Goal: Transaction & Acquisition: Purchase product/service

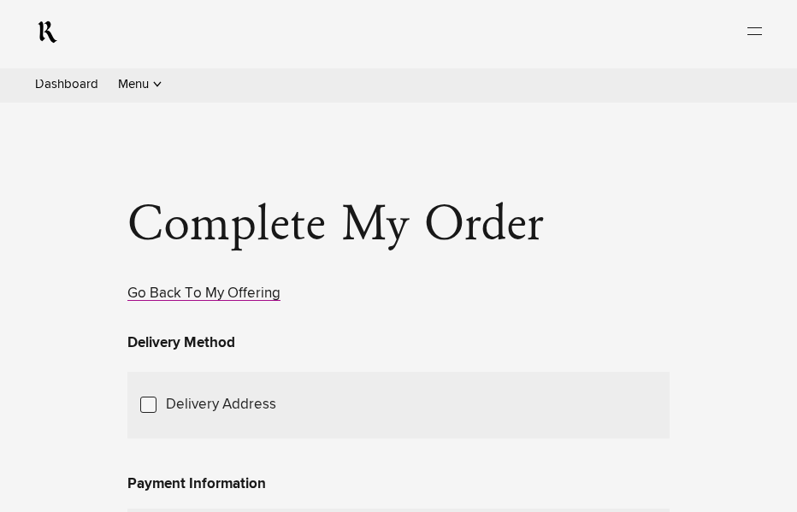
scroll to position [1237, 0]
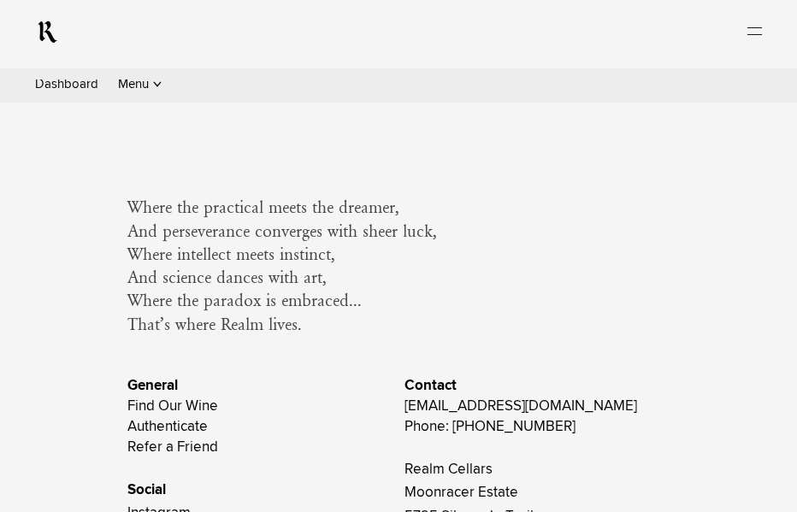
click at [0, 0] on link "Experience" at bounding box center [0, 0] width 0 height 0
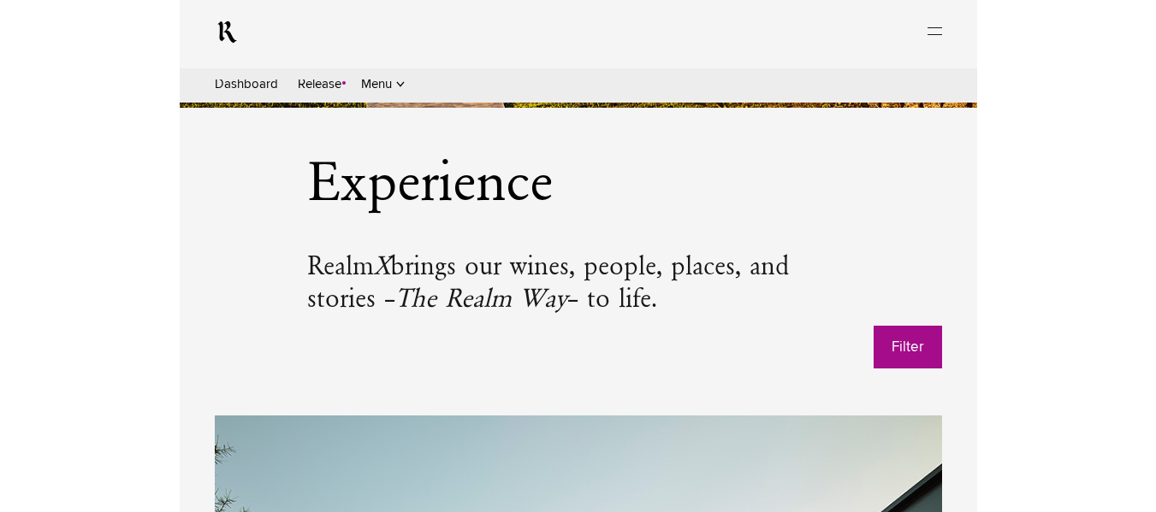
scroll to position [556, 0]
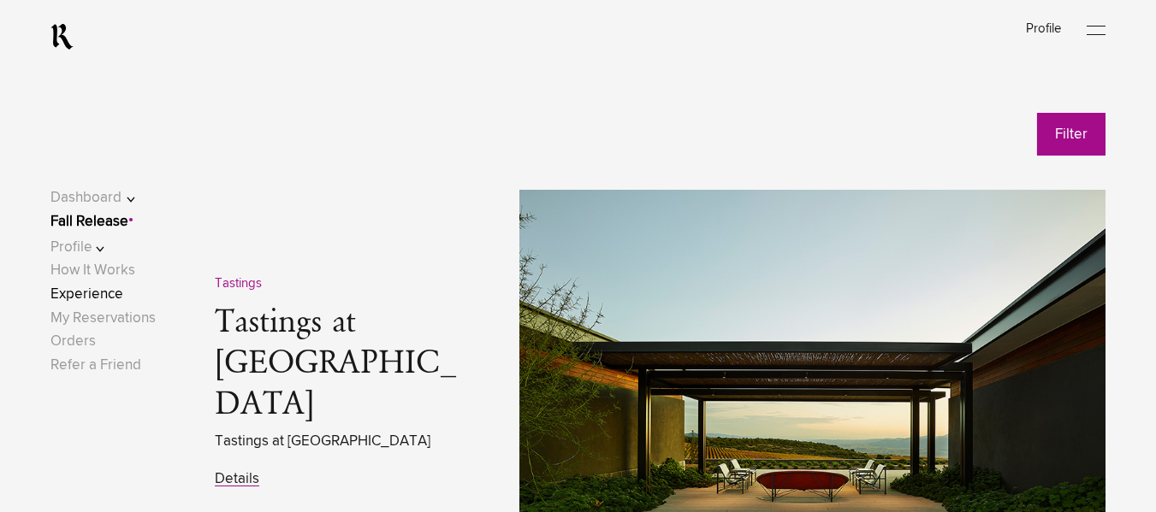
click at [93, 219] on link "Fall Release" at bounding box center [89, 222] width 78 height 15
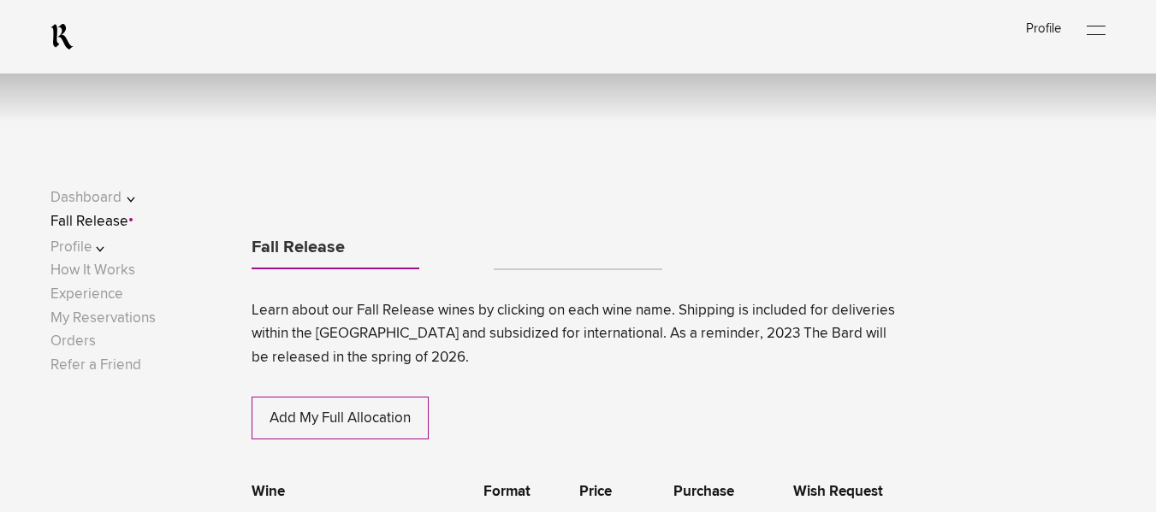
scroll to position [478, 0]
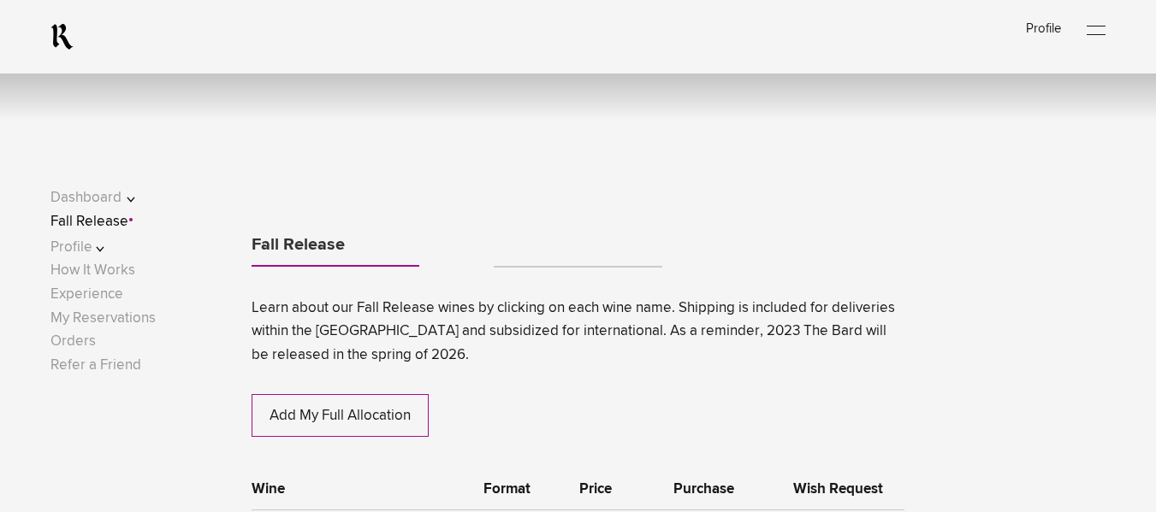
click at [548, 261] on link "Tabs" at bounding box center [578, 259] width 168 height 14
click at [538, 244] on ul "Fall Release" at bounding box center [577, 249] width 653 height 50
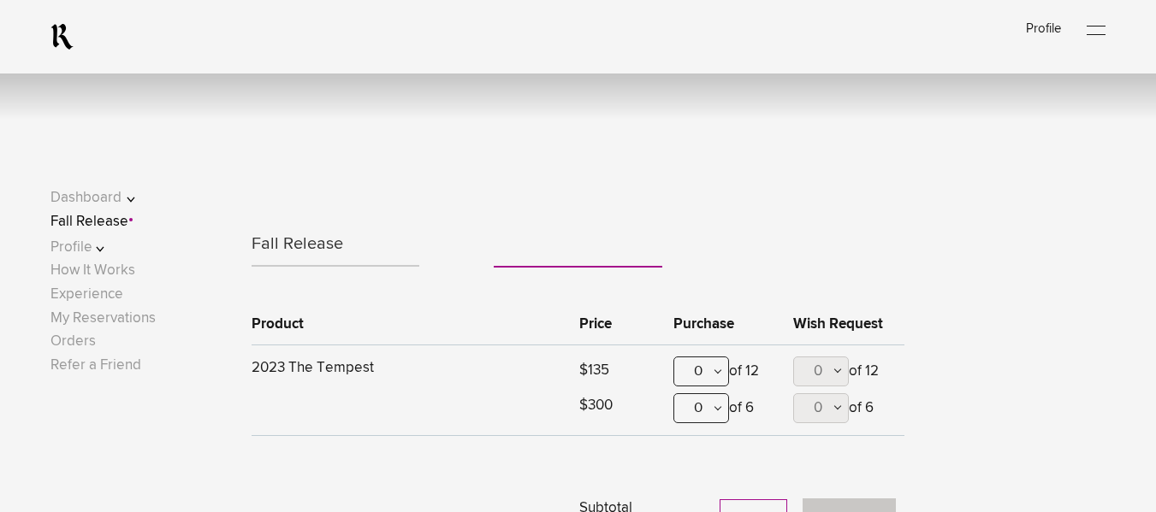
click at [346, 366] on span "2023 The Tempest" at bounding box center [312, 368] width 122 height 15
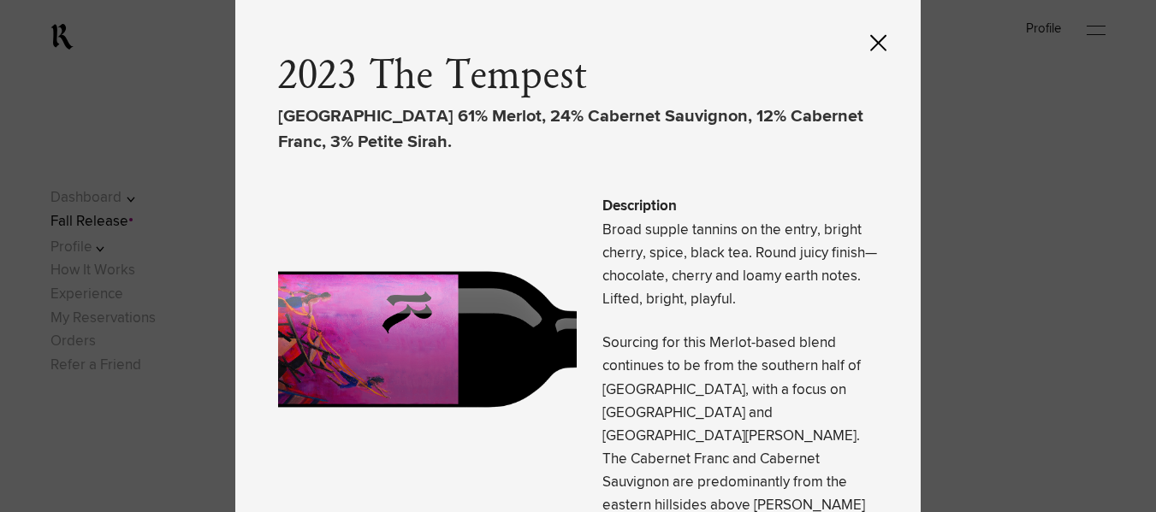
scroll to position [724, 0]
click at [809, 38] on icon at bounding box center [878, 42] width 16 height 17
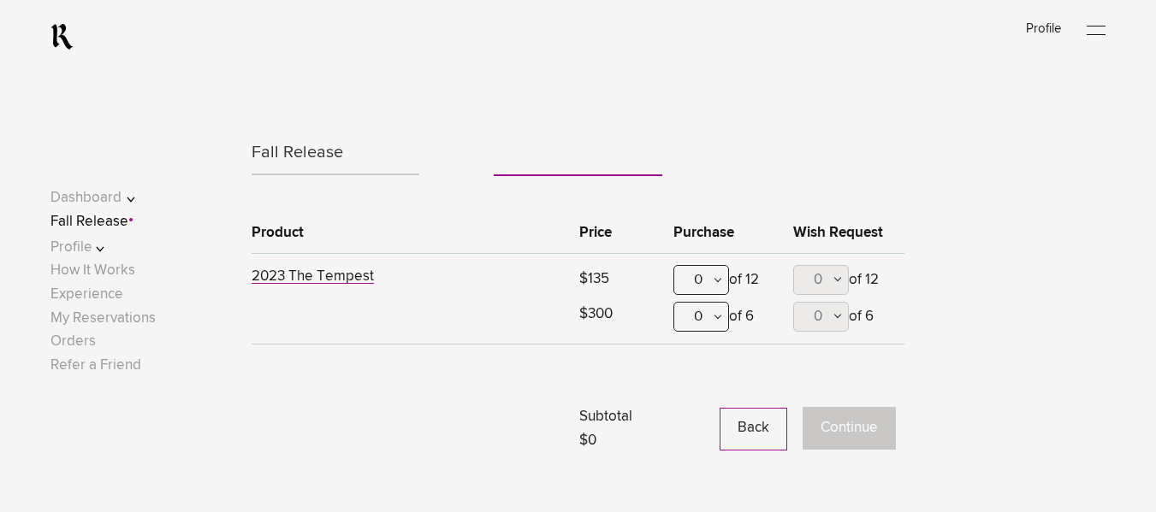
scroll to position [569, 0]
click at [315, 166] on link "Fall Release" at bounding box center [335, 153] width 168 height 41
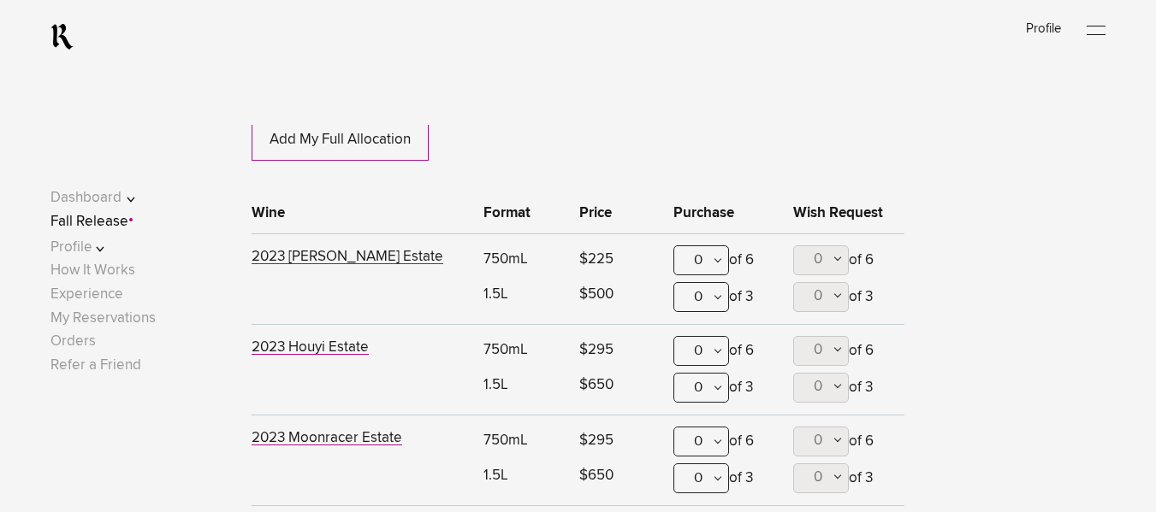
scroll to position [755, 0]
click at [695, 259] on div "0" at bounding box center [701, 260] width 56 height 30
click at [701, 335] on div "1" at bounding box center [701, 343] width 54 height 43
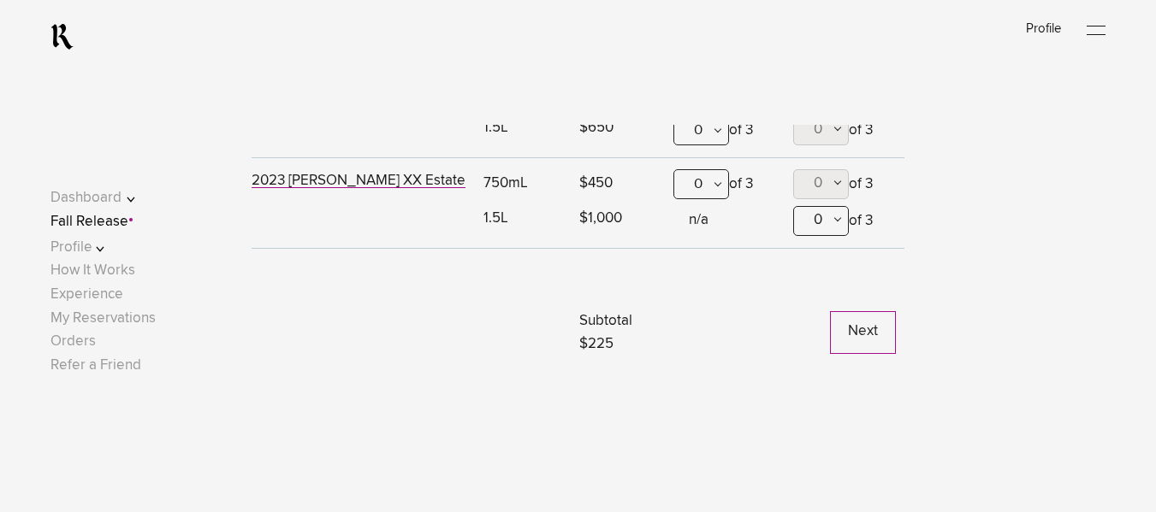
scroll to position [1103, 0]
click at [809, 325] on button "Next" at bounding box center [863, 331] width 66 height 43
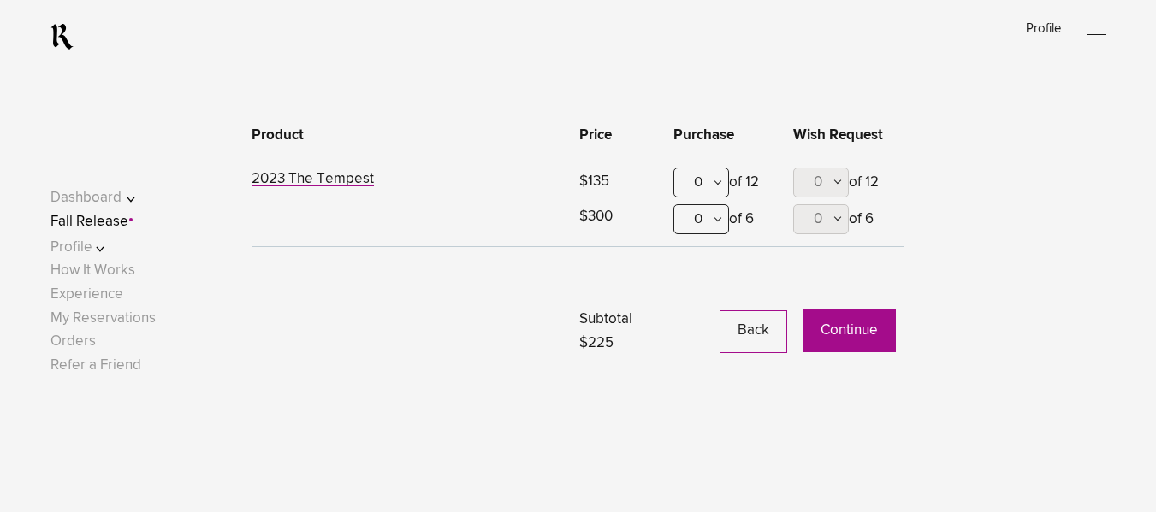
scroll to position [574, 0]
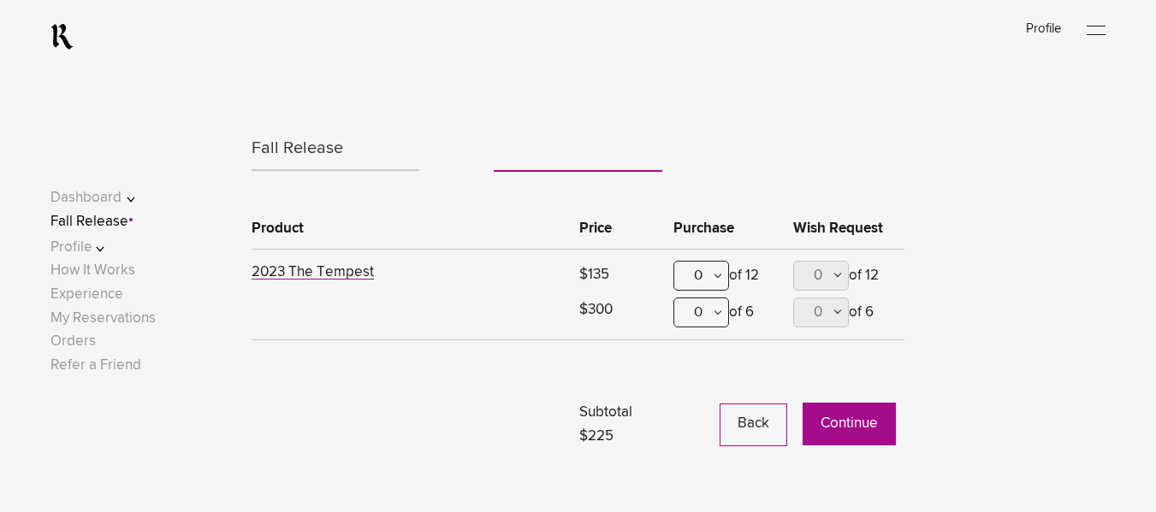
click at [697, 277] on div "0" at bounding box center [701, 276] width 56 height 30
click at [707, 352] on div "1" at bounding box center [701, 360] width 54 height 43
click at [809, 434] on button "Continue" at bounding box center [848, 424] width 93 height 43
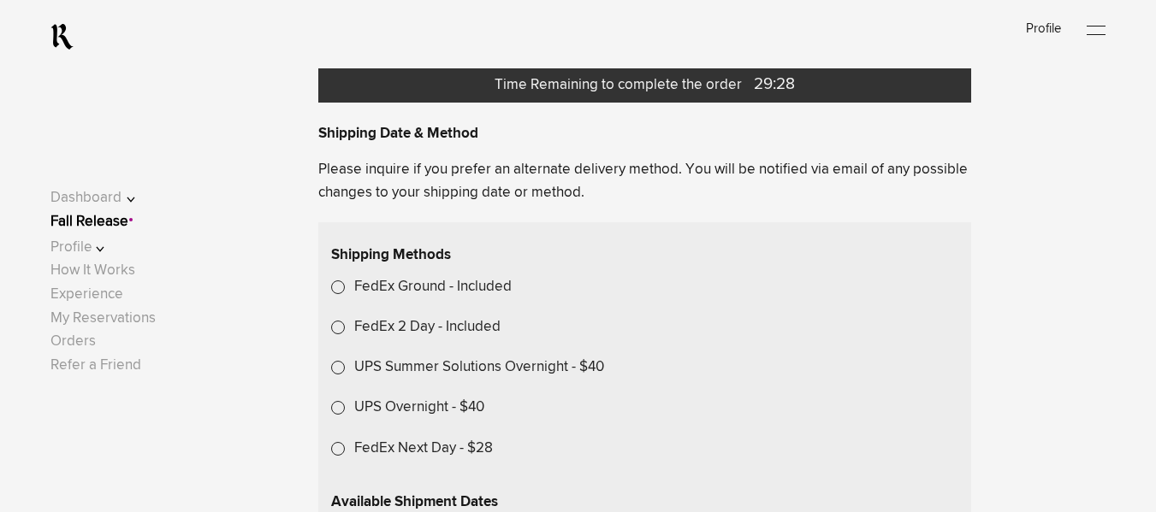
scroll to position [428, 0]
click at [0, 0] on span "Choose Another Saved Shipping Address" at bounding box center [0, 0] width 0 height 0
click at [0, 0] on div at bounding box center [0, 0] width 0 height 0
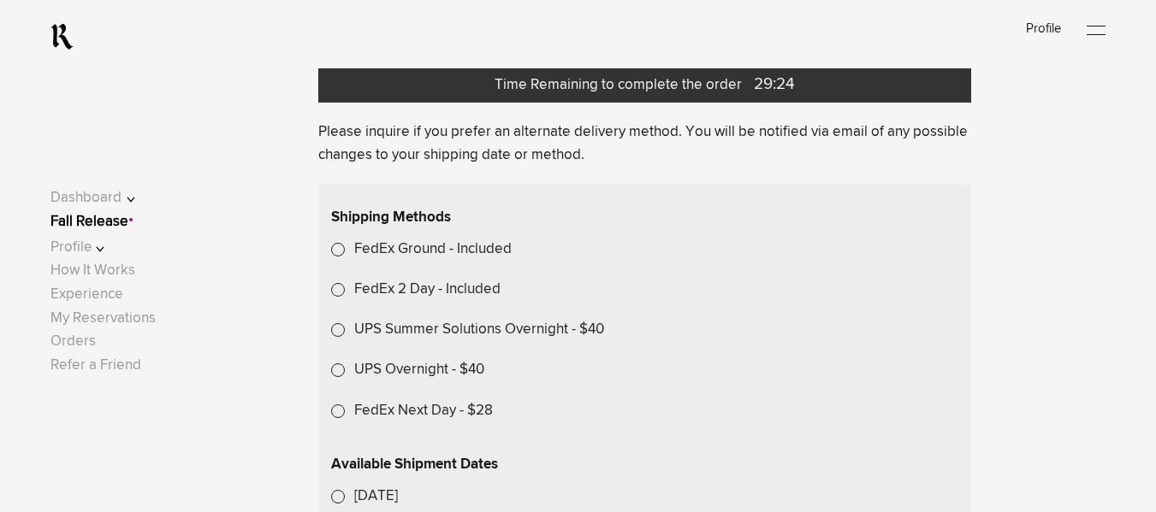
scroll to position [465, 0]
click at [357, 28] on label "Transfer to a Locker" at bounding box center [421, 16] width 129 height 23
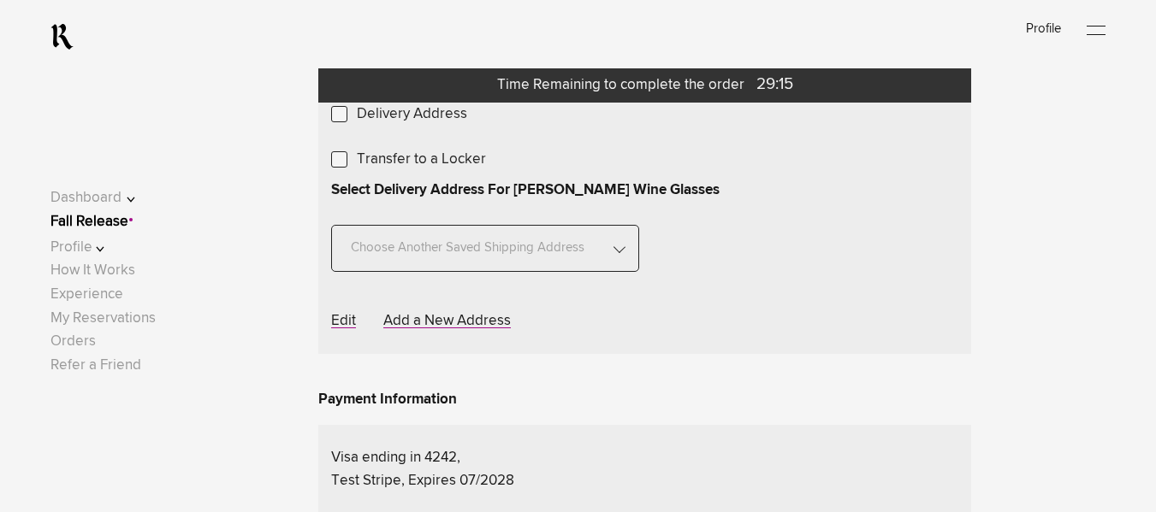
scroll to position [342, 0]
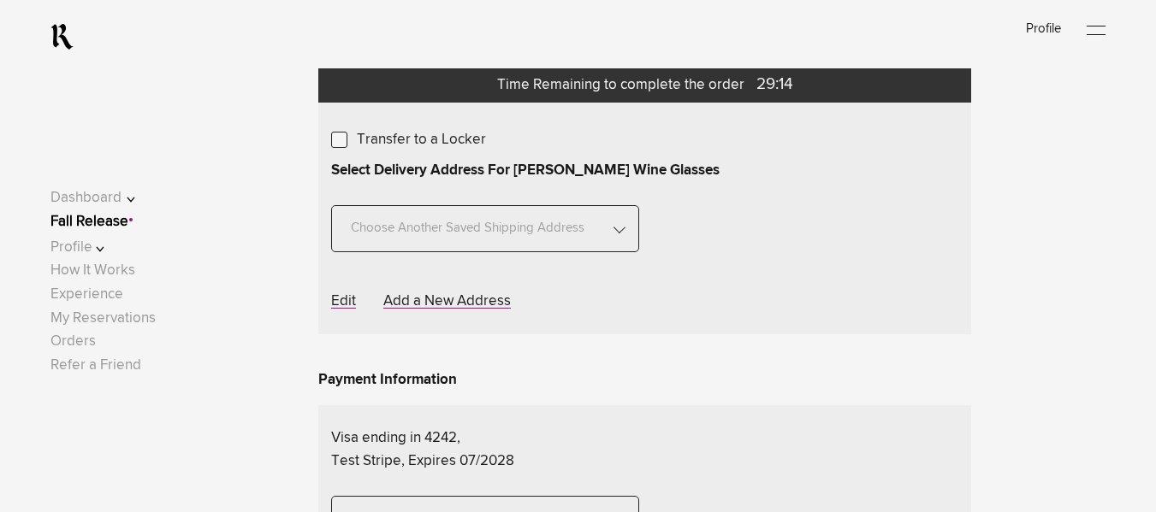
click at [0, 0] on span "Choose A Locker Location" at bounding box center [0, 0] width 0 height 0
click at [0, 0] on div "Transfer to my locker at Domaine Storage" at bounding box center [0, 0] width 0 height 0
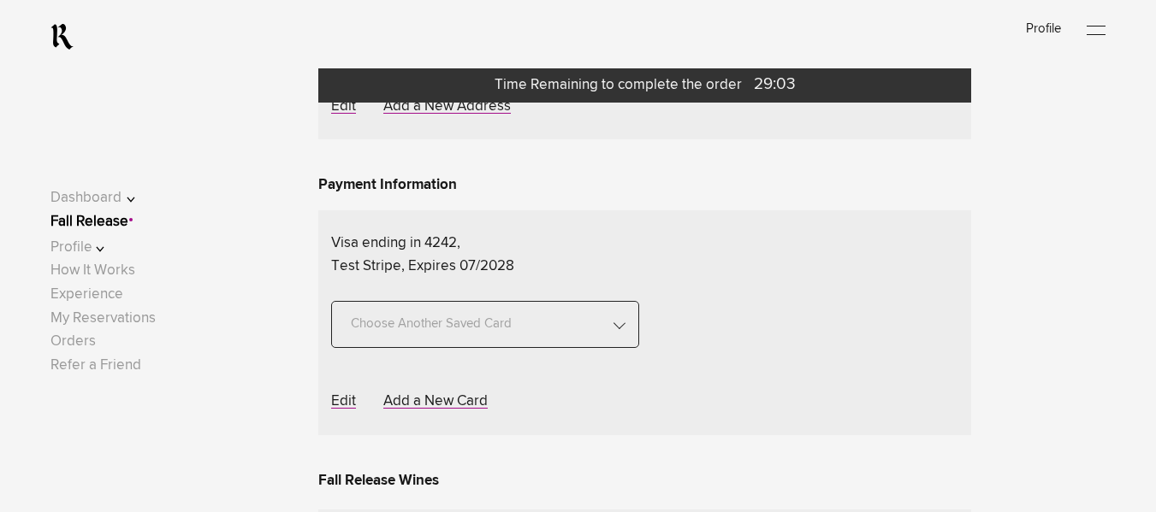
scroll to position [539, 0]
click at [438, 46] on span "Choose Another Saved Shipping Address" at bounding box center [467, 22] width 247 height 47
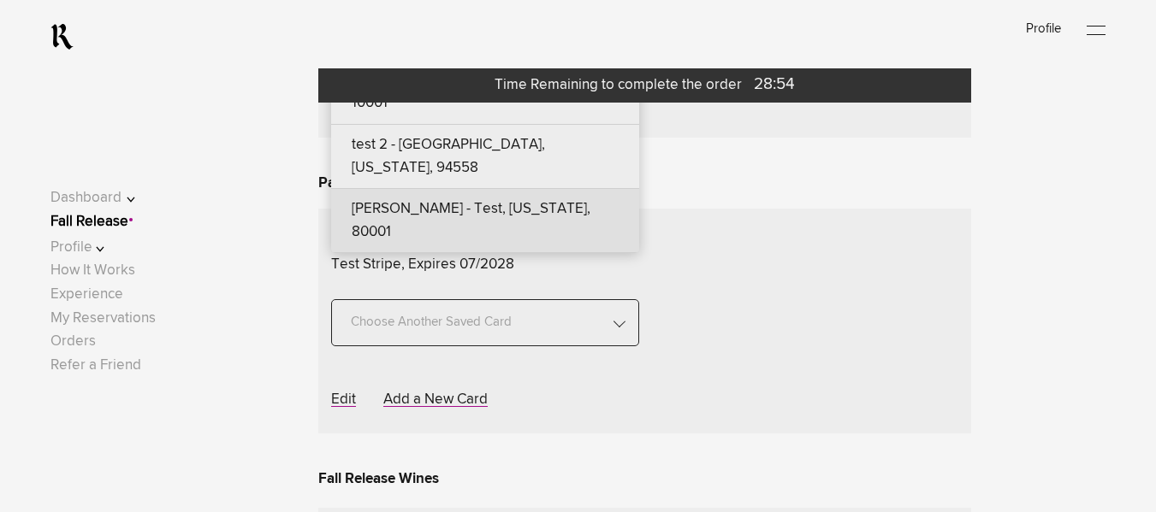
click at [479, 253] on div "[PERSON_NAME] - Test, [US_STATE], 80001" at bounding box center [485, 221] width 308 height 64
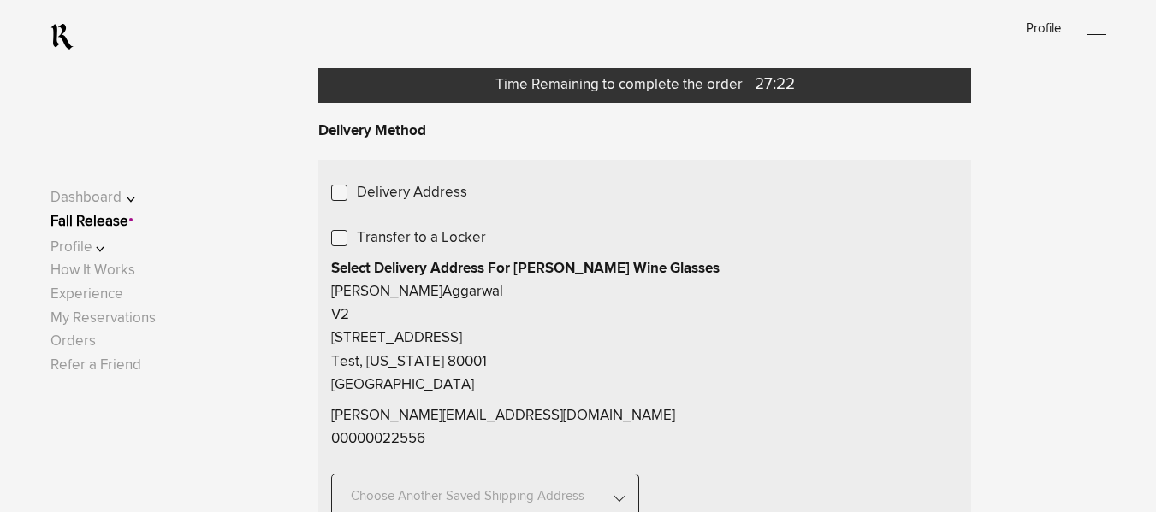
scroll to position [0, 0]
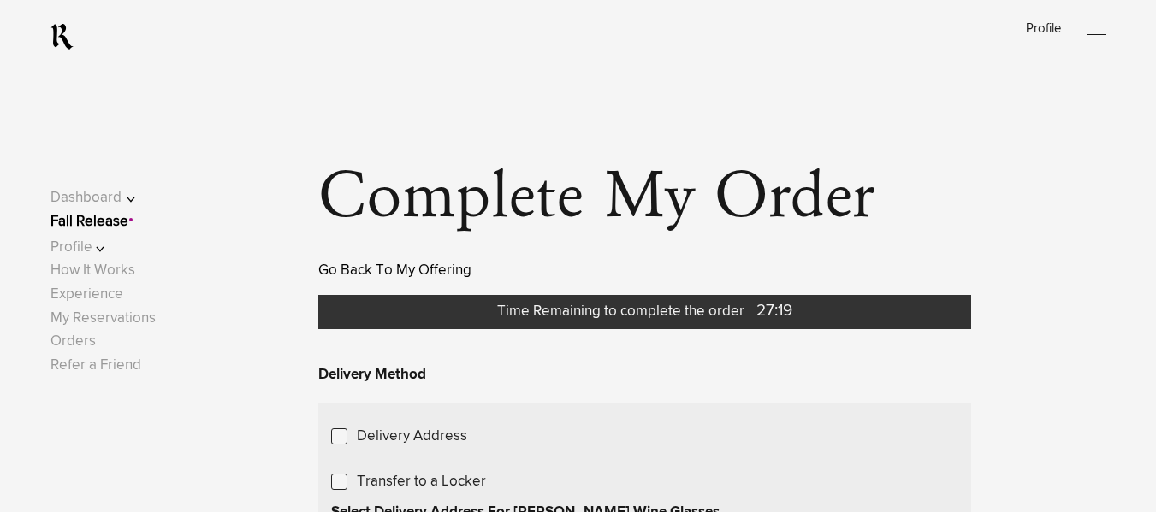
click at [405, 275] on link "Go Back To My Offering" at bounding box center [394, 270] width 153 height 15
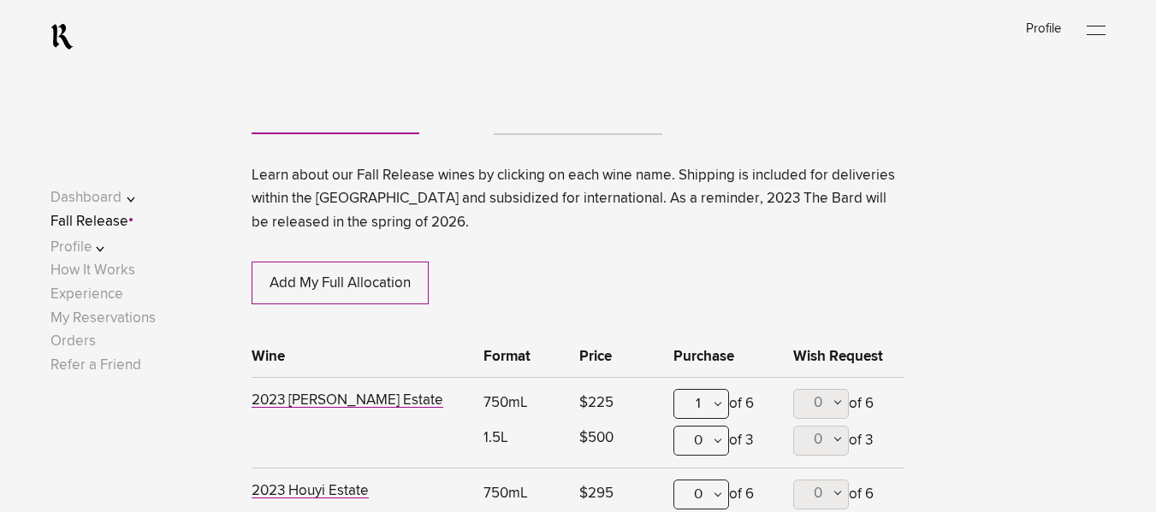
scroll to position [608, 0]
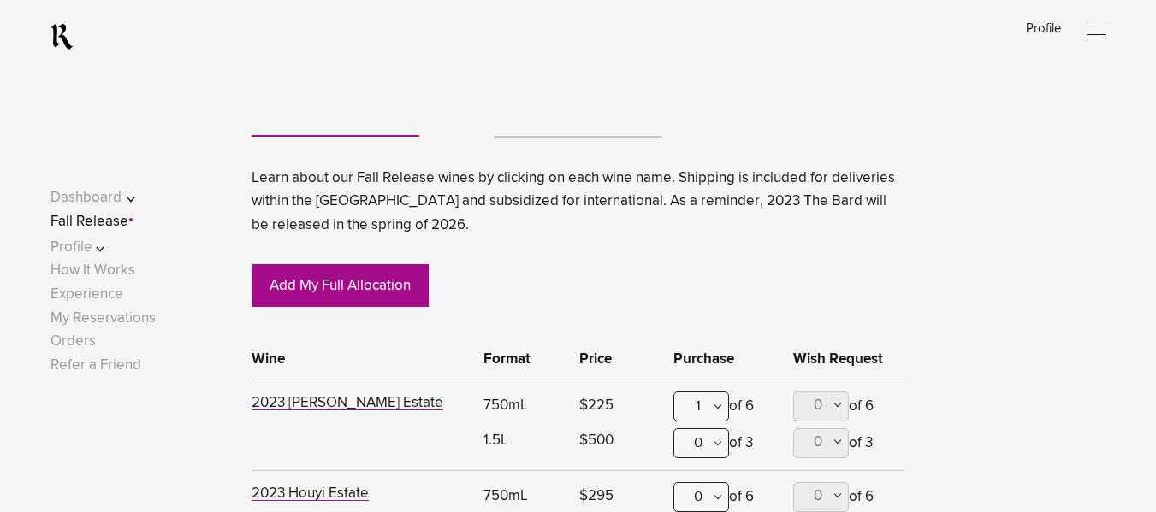
click at [344, 279] on link "Add My Full Allocation" at bounding box center [339, 285] width 177 height 43
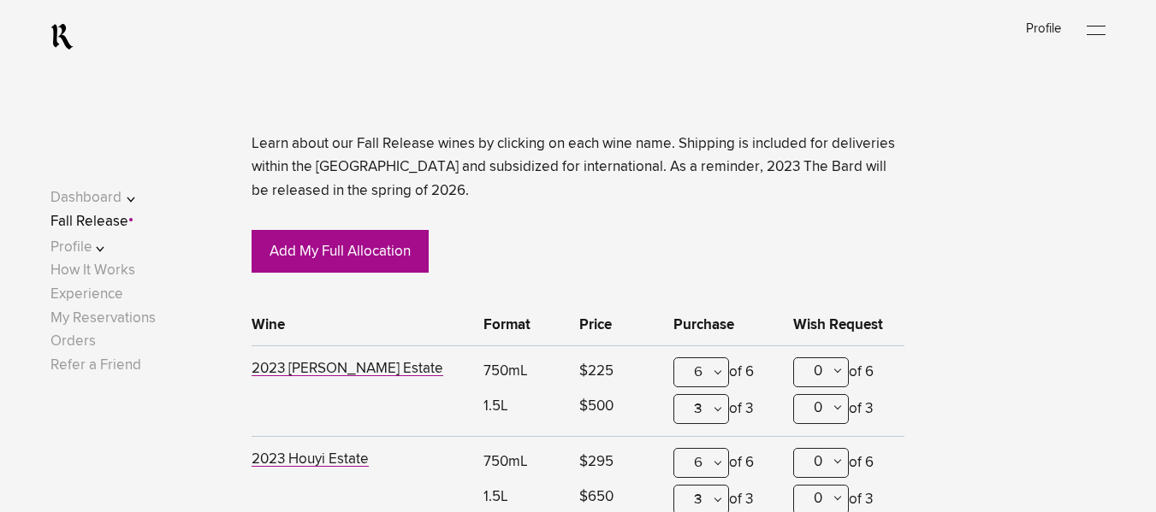
scroll to position [640, 0]
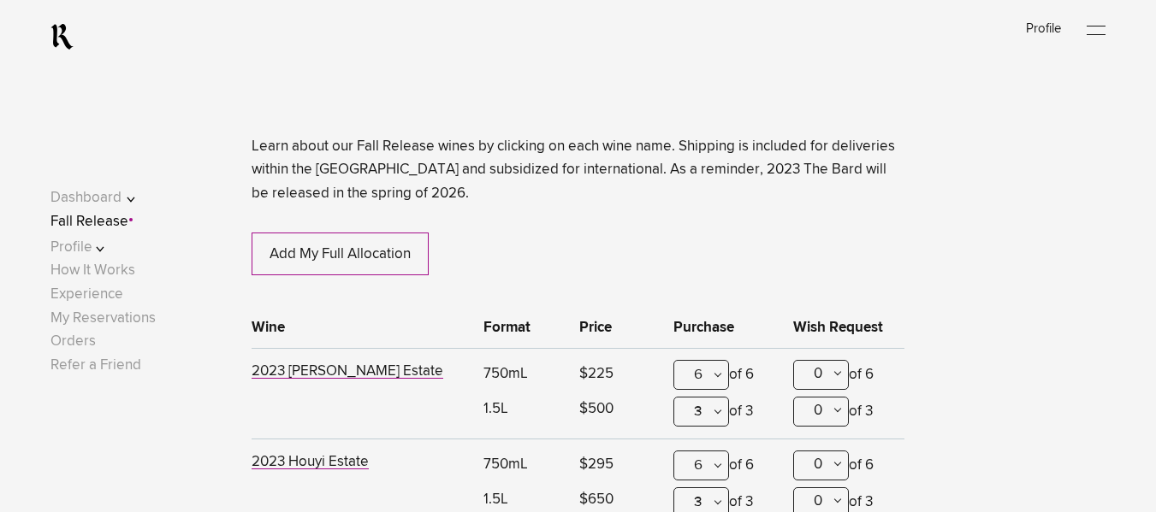
click at [127, 225] on link "Fall Release" at bounding box center [89, 222] width 78 height 15
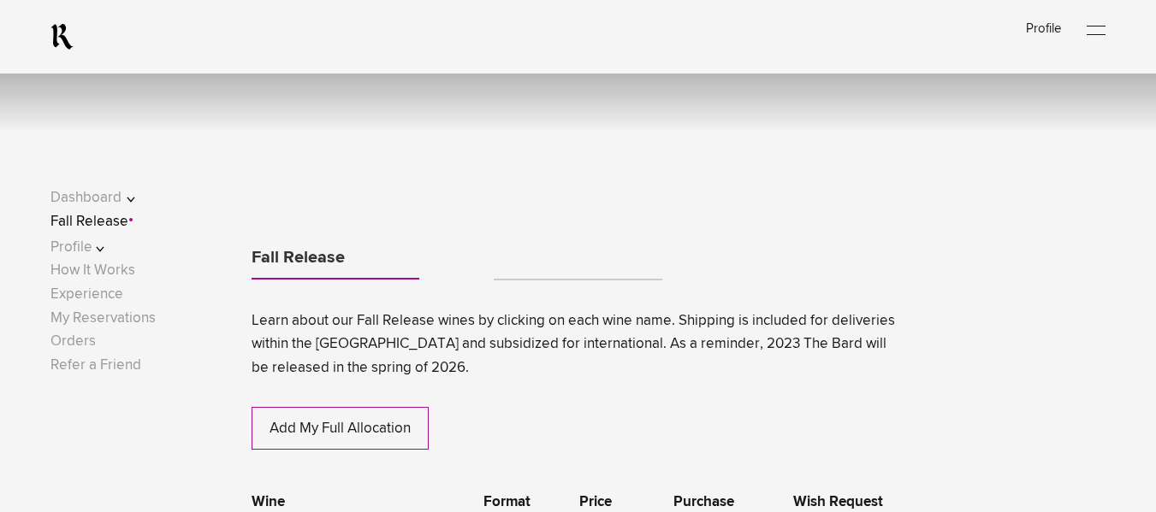
scroll to position [466, 0]
click at [515, 274] on link "Tabs" at bounding box center [578, 271] width 168 height 14
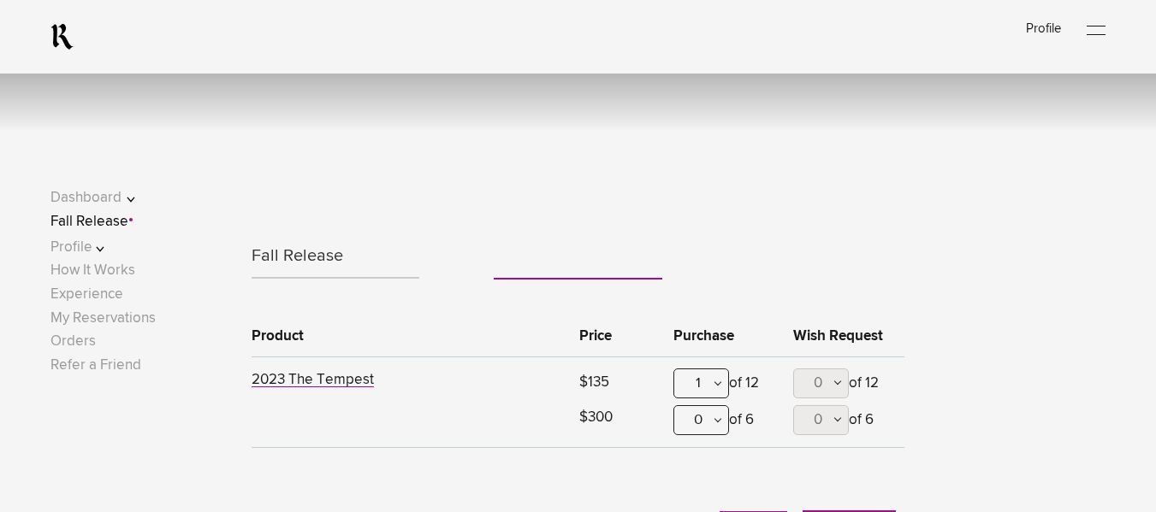
click at [314, 265] on link "Fall Release" at bounding box center [335, 256] width 168 height 41
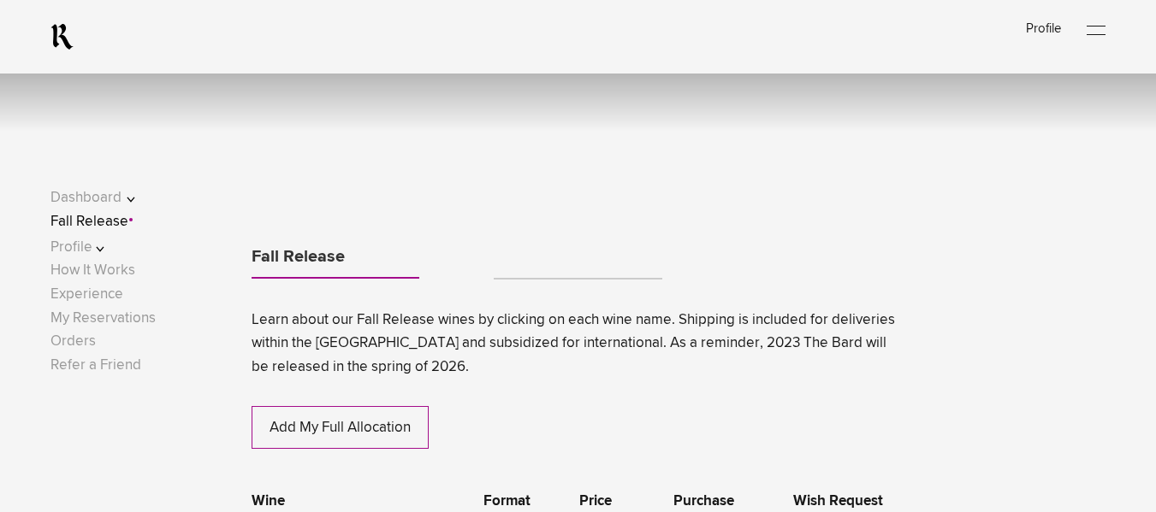
click at [519, 275] on link "Tabs" at bounding box center [578, 271] width 168 height 14
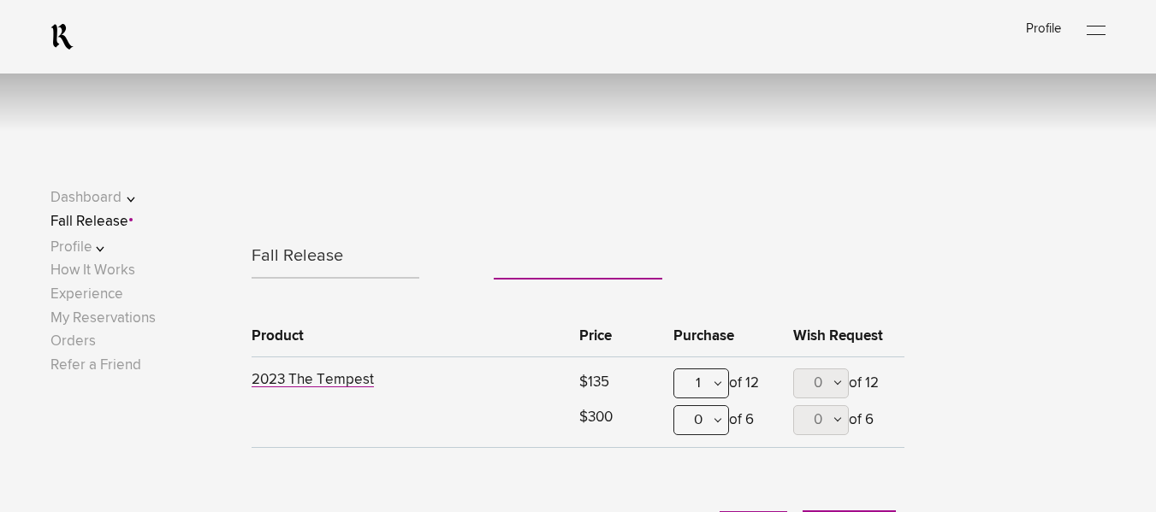
click at [333, 264] on link "Fall Release" at bounding box center [335, 256] width 168 height 41
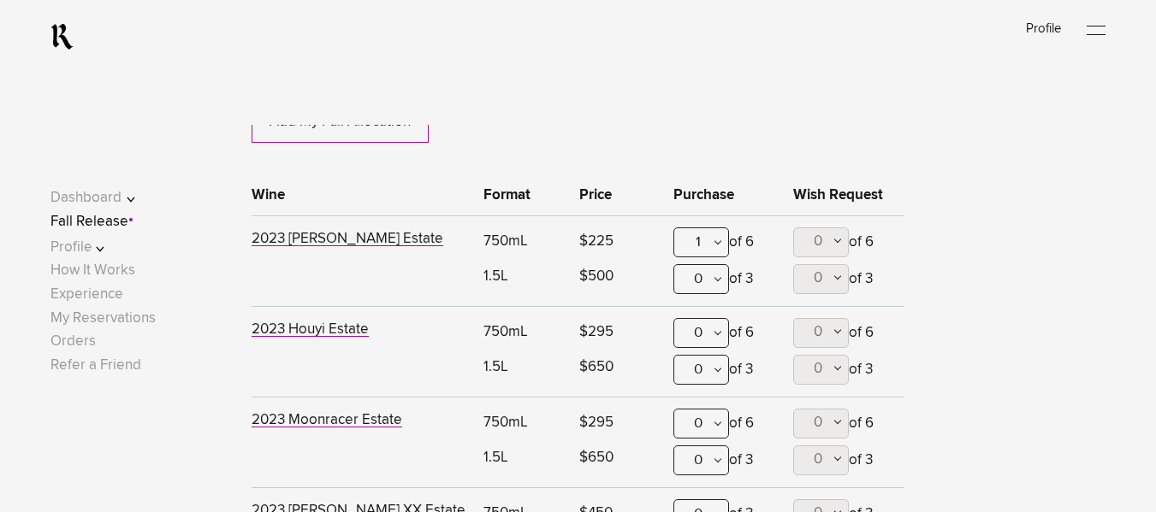
scroll to position [777, 0]
